Goal: Transaction & Acquisition: Download file/media

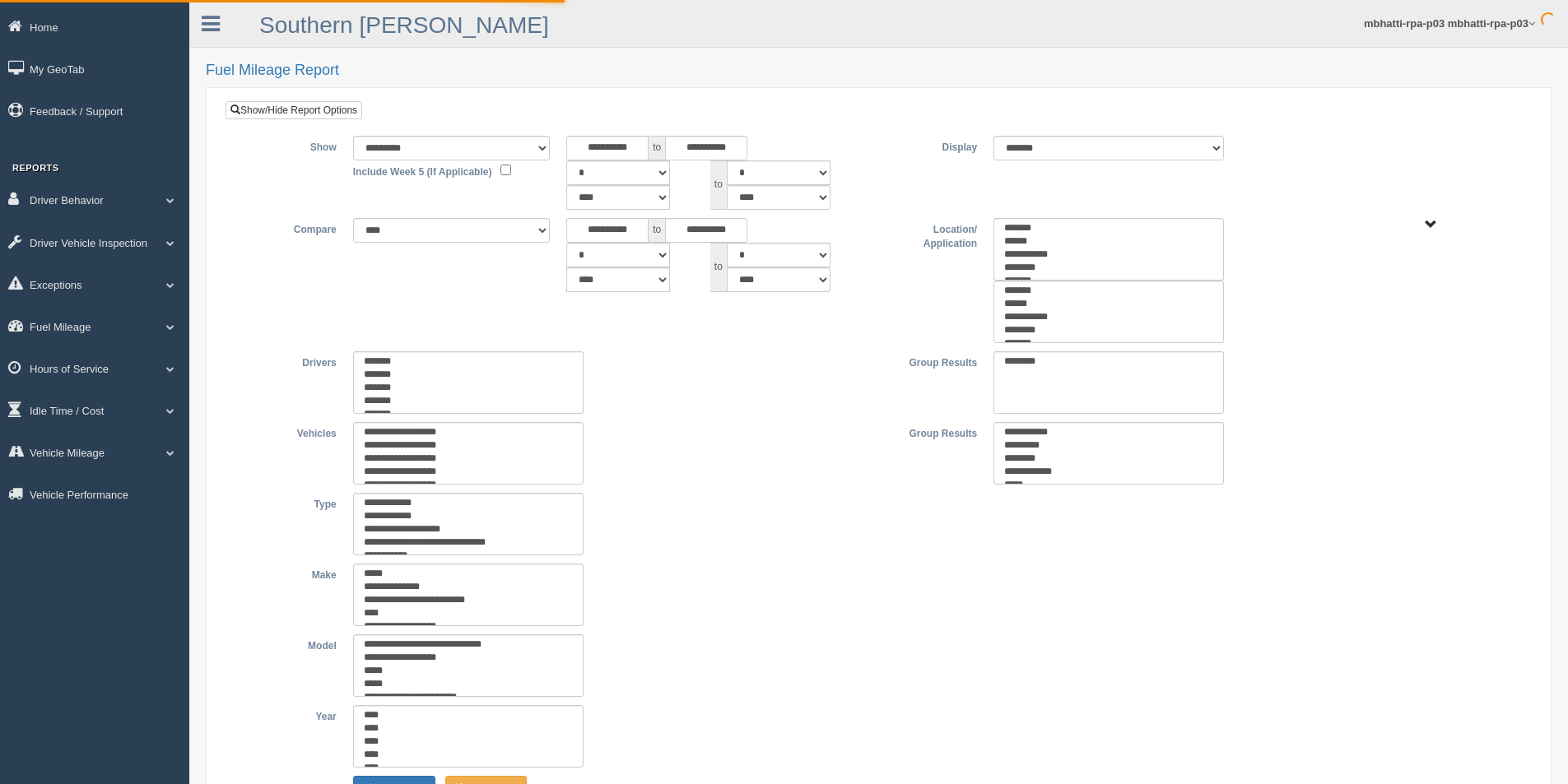
type input "*********"
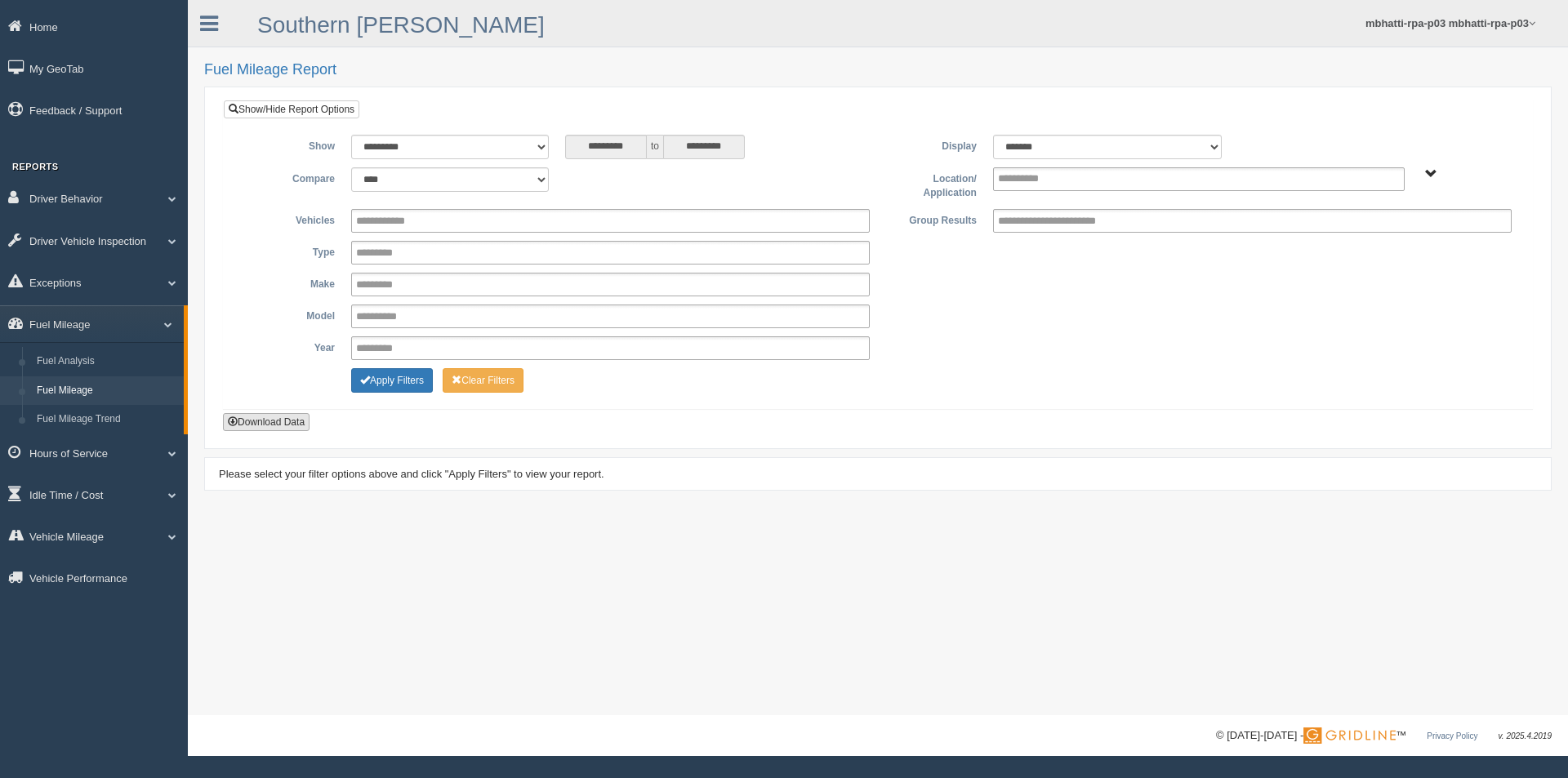
click at [268, 422] on button "Download Data" at bounding box center [266, 422] width 86 height 18
